Goal: Task Accomplishment & Management: Use online tool/utility

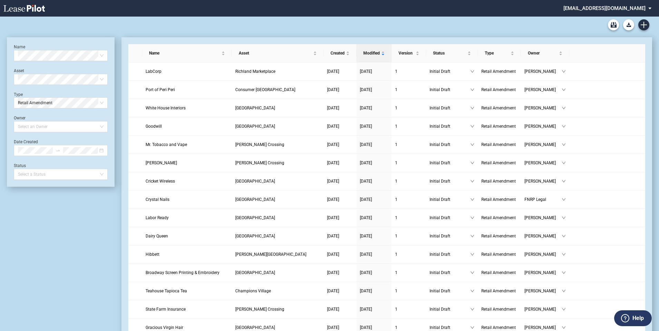
click at [623, 8] on md-select "aspruill@fnrpusa.com Admin Area Settings Sign Out" at bounding box center [610, 8] width 95 height 16
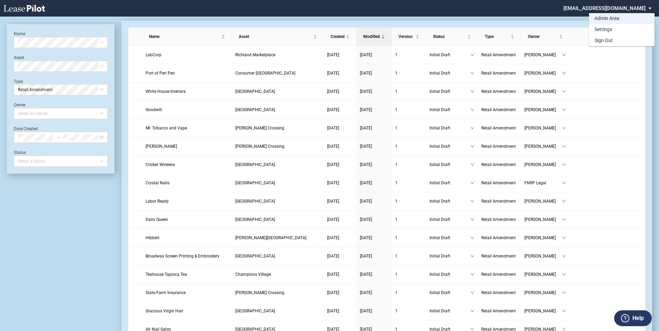
click at [603, 19] on div "Admin Area" at bounding box center [607, 18] width 25 height 7
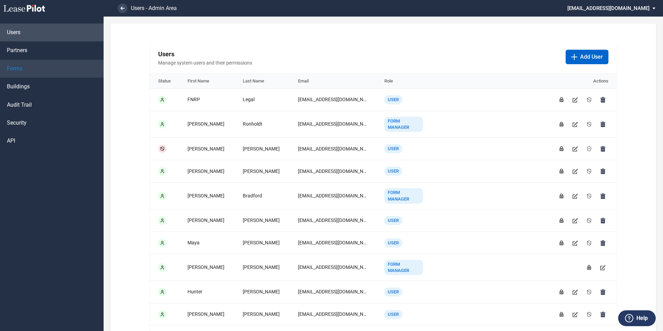
click at [26, 70] on link "Forms" at bounding box center [52, 69] width 104 height 18
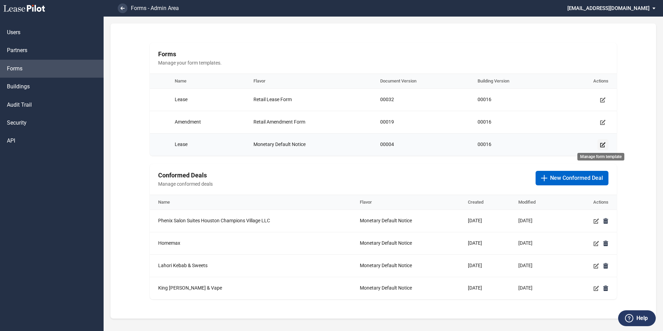
click at [598, 145] on link "Manage form template" at bounding box center [602, 144] width 11 height 11
